Goal: Complete application form

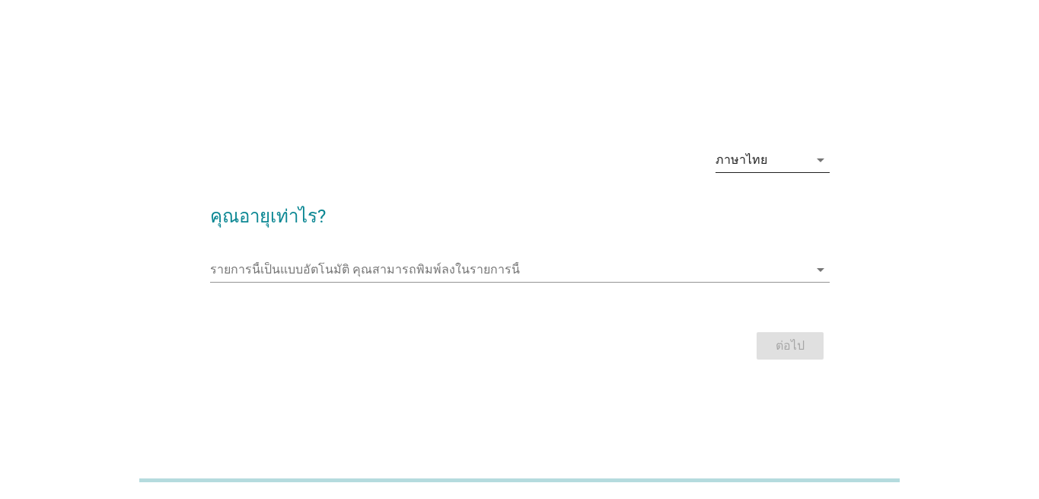
click at [825, 160] on icon "arrow_drop_down" at bounding box center [820, 160] width 18 height 18
click at [825, 160] on link "English" at bounding box center [772, 172] width 114 height 37
click at [825, 160] on icon "arrow_drop_down" at bounding box center [820, 160] width 18 height 18
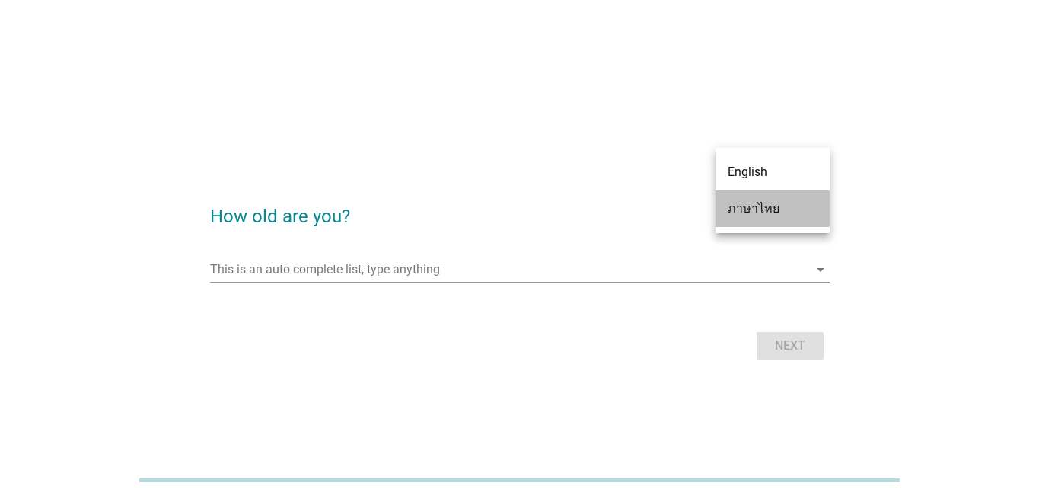
click at [780, 212] on div "ภาษาไทย" at bounding box center [773, 208] width 90 height 18
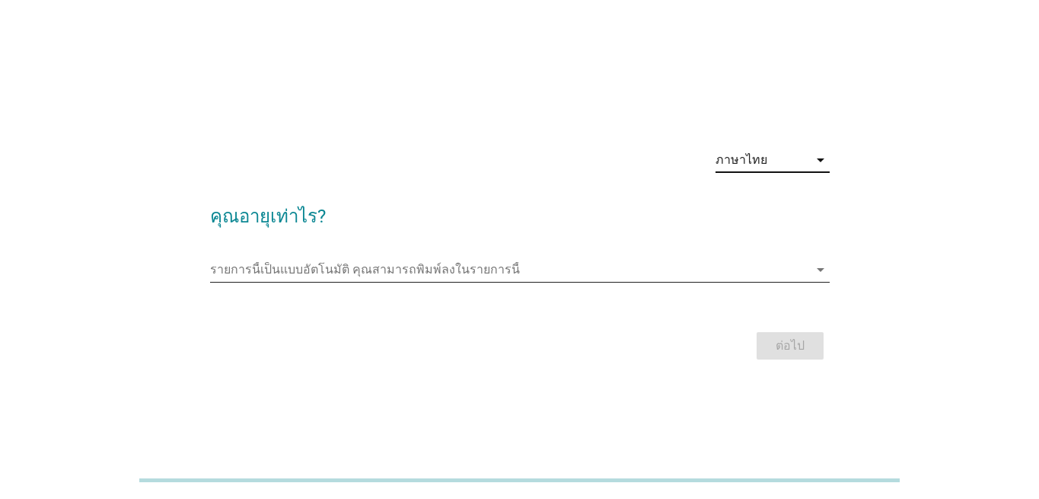
click at [828, 272] on icon "arrow_drop_down" at bounding box center [820, 269] width 18 height 18
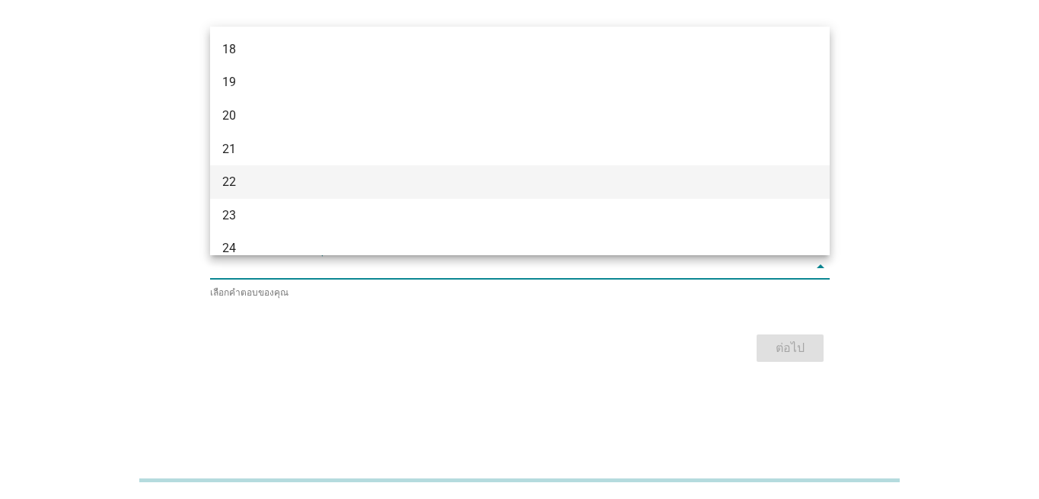
click at [482, 171] on div "22" at bounding box center [520, 181] width 620 height 33
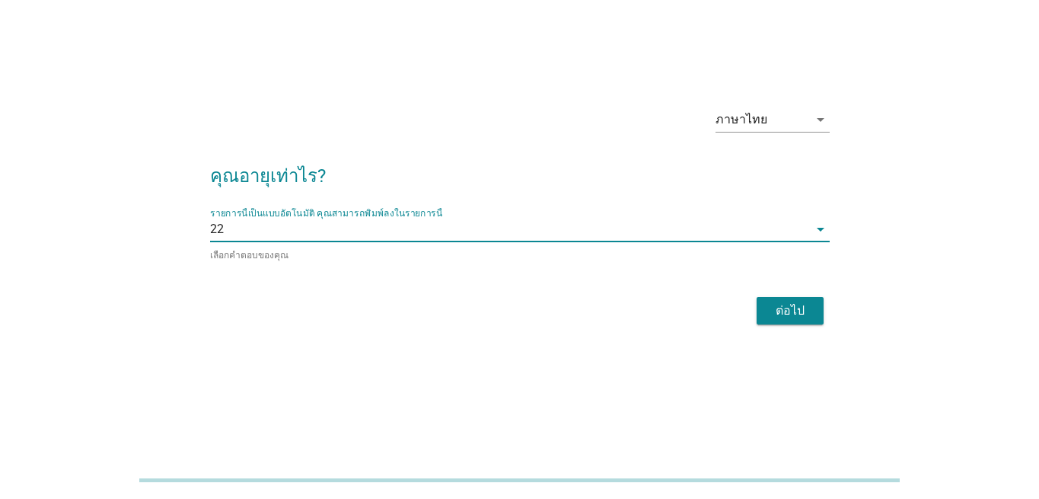
scroll to position [36, 0]
click at [821, 237] on icon "arrow_drop_down" at bounding box center [820, 230] width 18 height 18
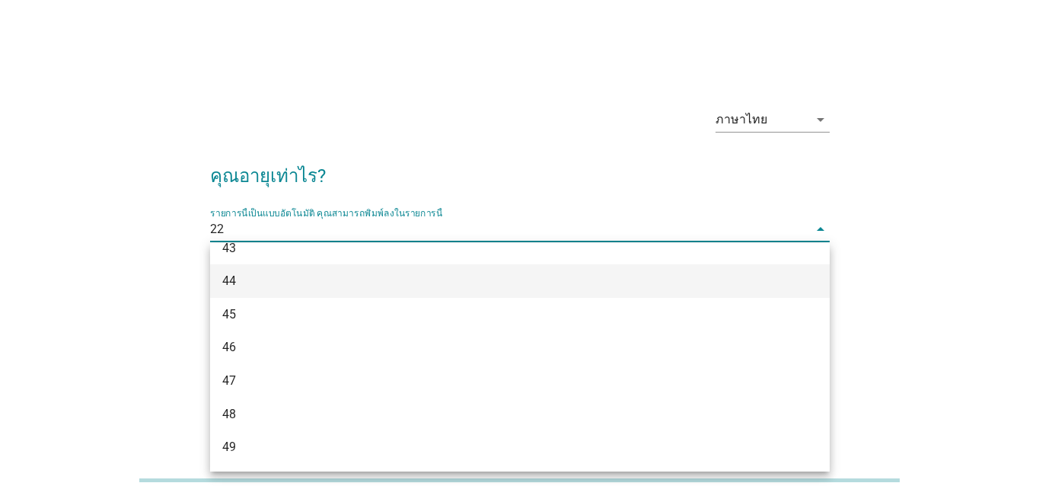
scroll to position [848, 0]
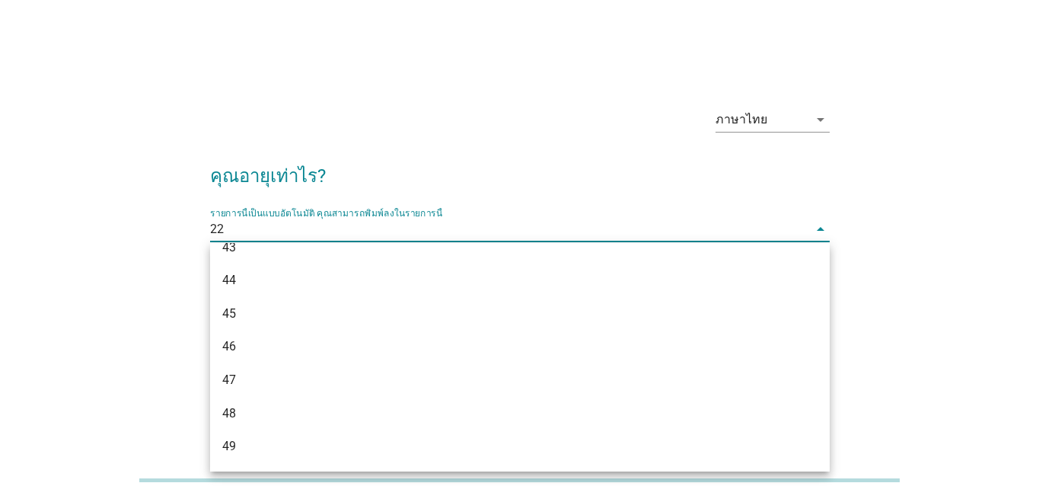
click at [244, 253] on div "43" at bounding box center [495, 247] width 546 height 18
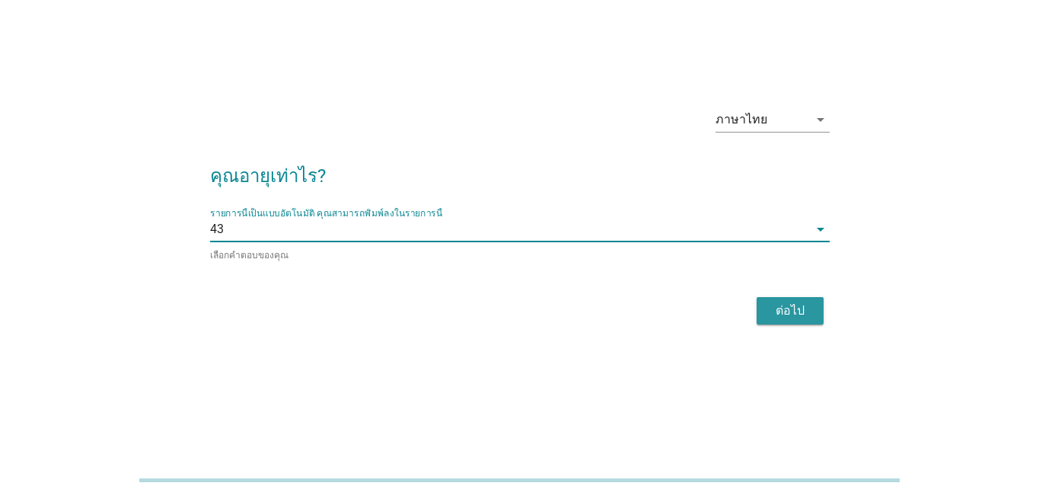
click at [769, 310] on div "ต่อไป" at bounding box center [790, 310] width 43 height 18
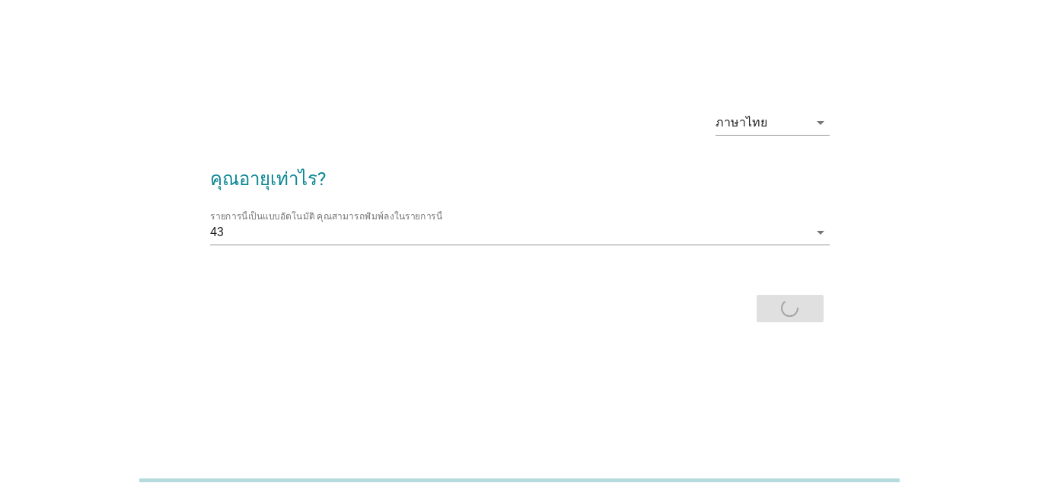
scroll to position [0, 0]
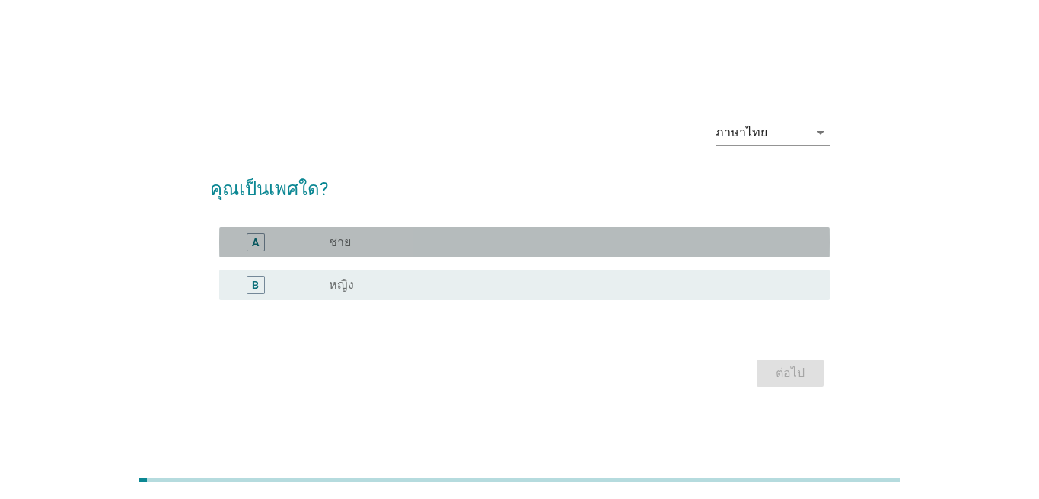
click at [443, 234] on div "radio_button_unchecked ชาย" at bounding box center [567, 241] width 476 height 15
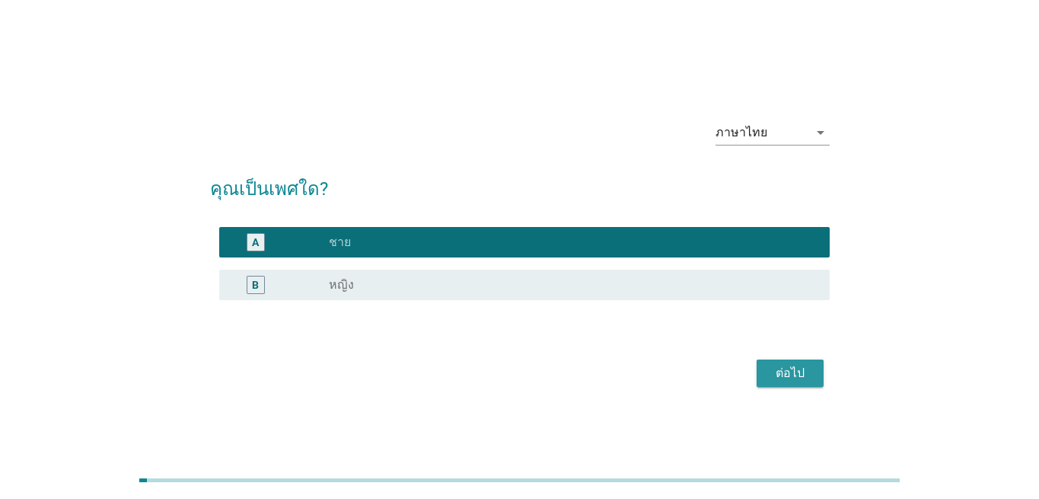
click at [797, 378] on div "ต่อไป" at bounding box center [790, 373] width 43 height 18
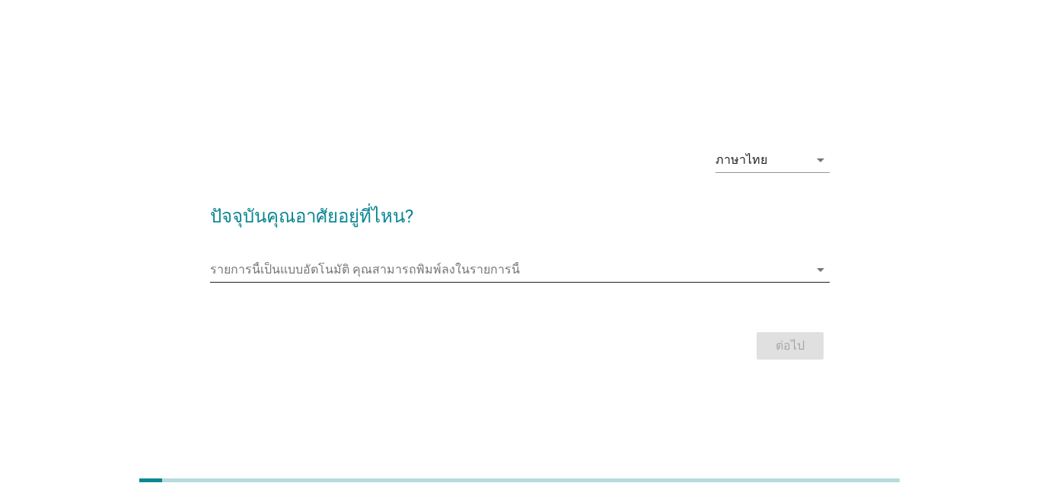
click at [821, 270] on icon "arrow_drop_down" at bounding box center [820, 269] width 18 height 18
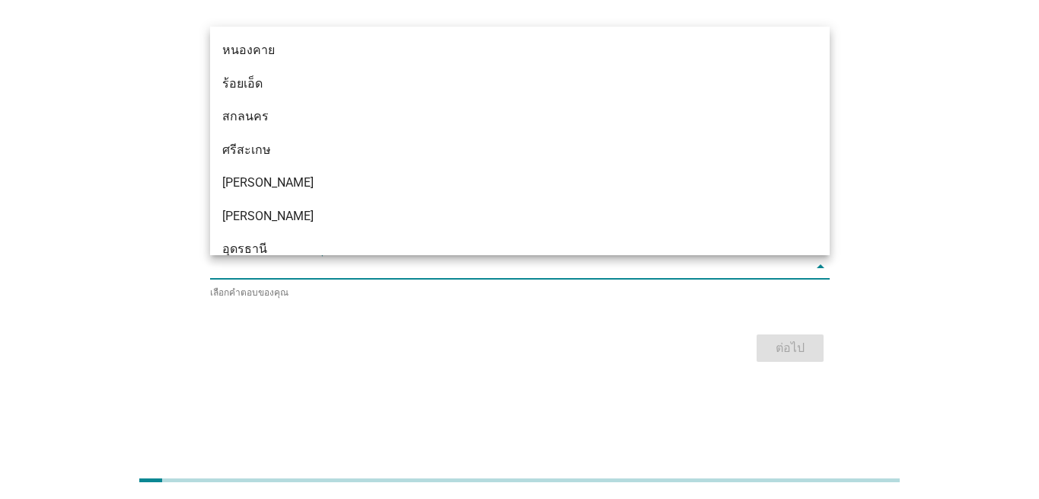
scroll to position [513, 0]
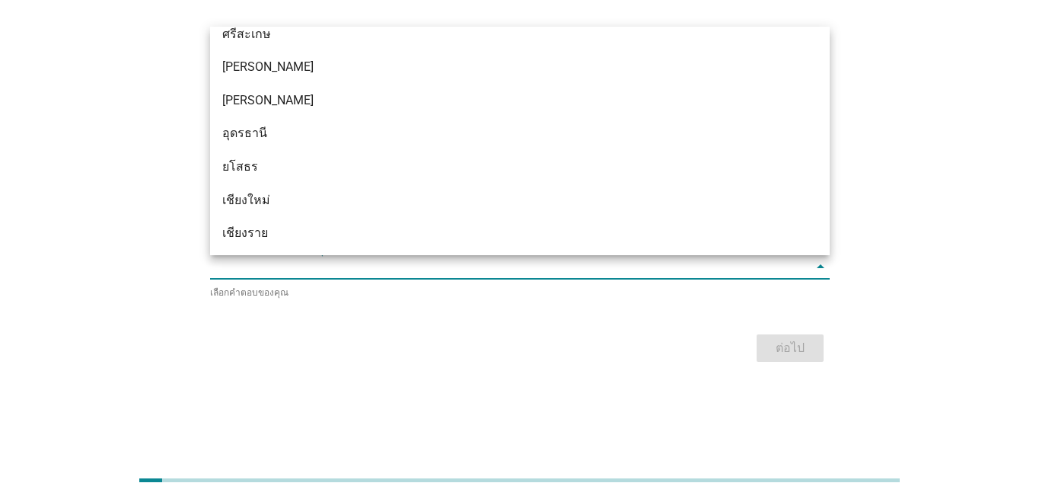
click at [419, 193] on div "เชียงใหม่" at bounding box center [495, 200] width 546 height 18
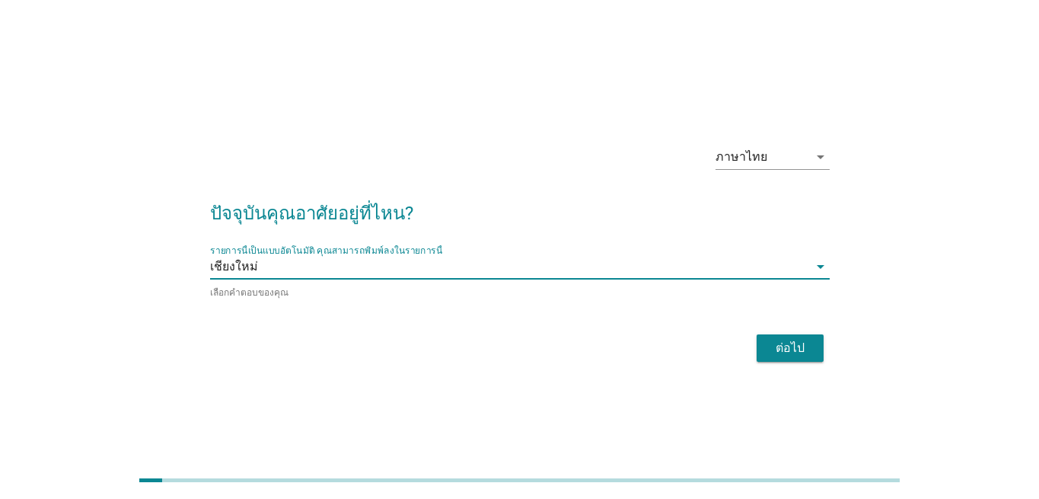
click at [805, 348] on div "ต่อไป" at bounding box center [790, 348] width 43 height 18
